Goal: Find specific page/section: Find specific page/section

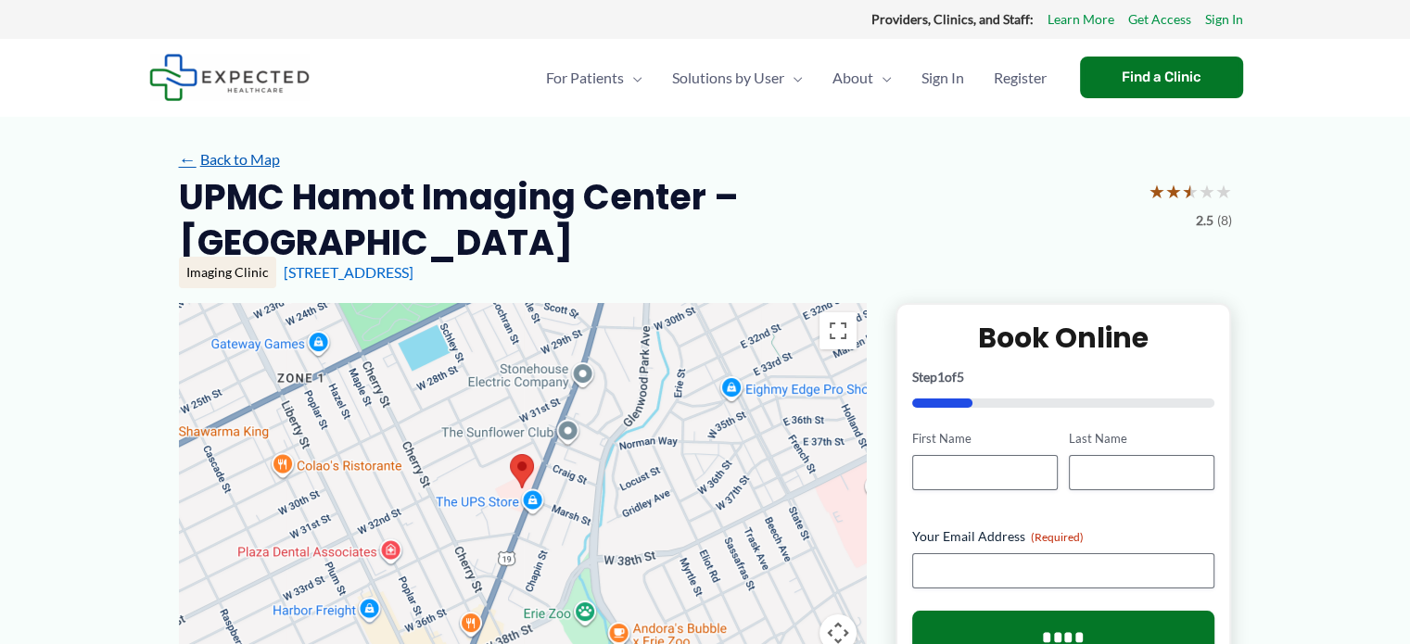
click at [233, 170] on link "← Back to Map" at bounding box center [229, 160] width 101 height 28
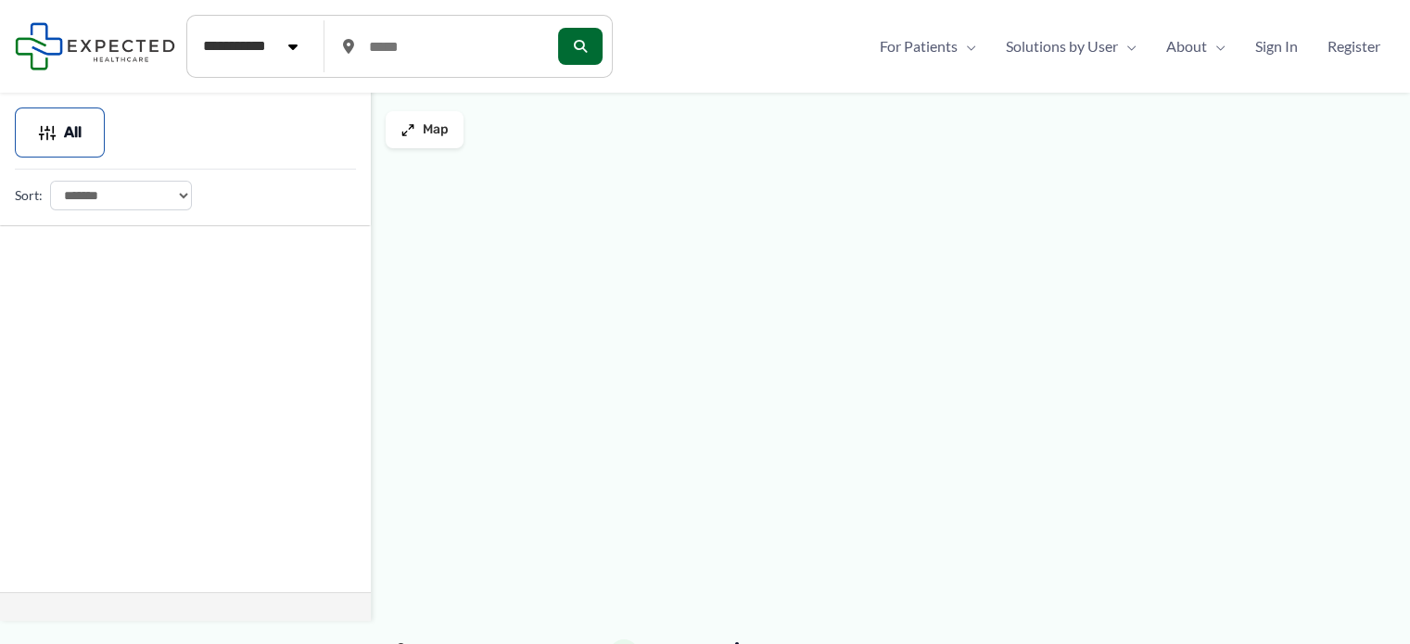
type input "*****"
